Goal: Navigation & Orientation: Understand site structure

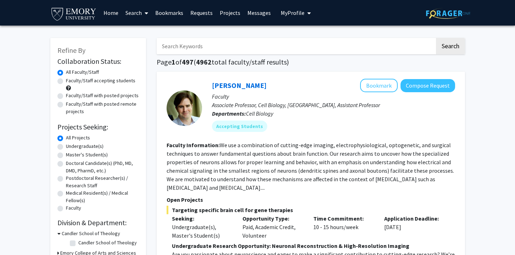
click at [197, 11] on link "Requests" at bounding box center [201, 12] width 29 height 25
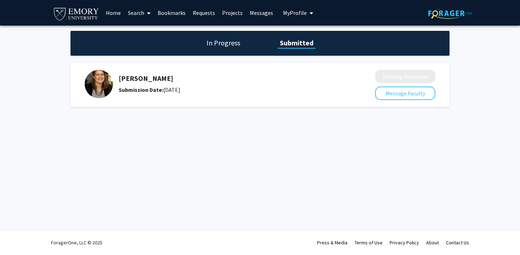
click at [110, 81] on img at bounding box center [99, 84] width 28 height 28
click at [230, 45] on h1 "In Progress" at bounding box center [223, 43] width 38 height 10
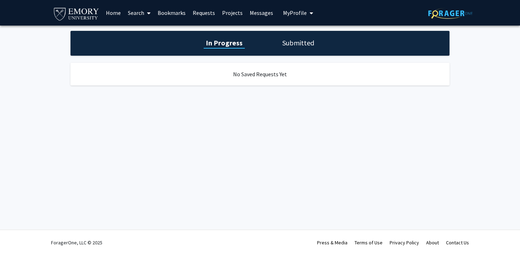
click at [252, 9] on link "Messages" at bounding box center [261, 12] width 30 height 25
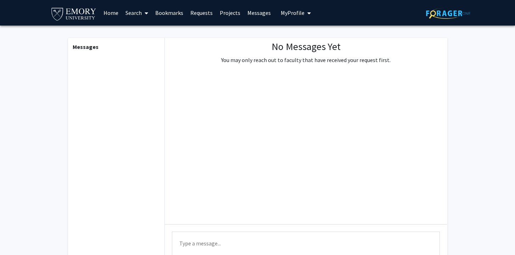
click at [229, 9] on link "Projects" at bounding box center [230, 12] width 28 height 25
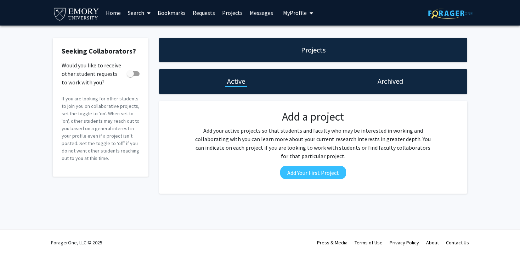
click at [207, 9] on link "Requests" at bounding box center [203, 12] width 29 height 25
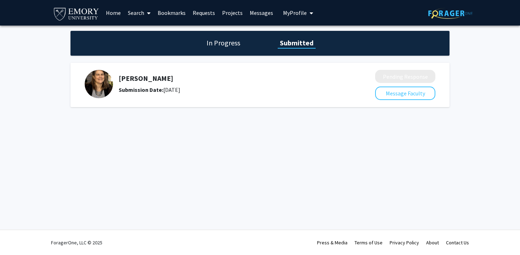
click at [117, 10] on link "Home" at bounding box center [113, 12] width 22 height 25
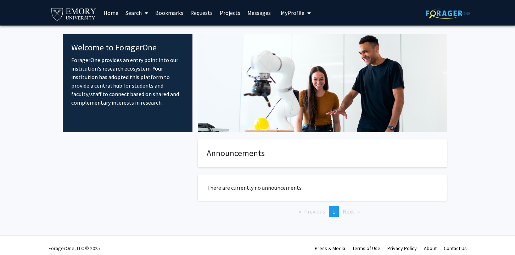
click at [7, 59] on fg-internal-home-page "Welcome to ForagerOne ForagerOne provides an entry point into our institution’s…" at bounding box center [257, 133] width 515 height 214
